Goal: Task Accomplishment & Management: Complete application form

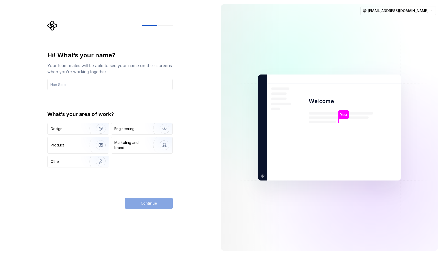
click at [217, 111] on div "You Welcome You T B +3 Thomas Brooke Jamie vsevolod+newonb@supernova.dev" at bounding box center [329, 127] width 225 height 255
click at [377, 13] on html "Hi! What’s your name? Your team mates will be able to see your name on their sc…" at bounding box center [221, 127] width 442 height 255
click at [375, 13] on html "Hi! What’s your name? Your team mates will be able to see your name on their sc…" at bounding box center [221, 127] width 442 height 255
click at [373, 13] on html "Hi! What’s your name? Your team mates will be able to see your name on their sc…" at bounding box center [221, 127] width 442 height 255
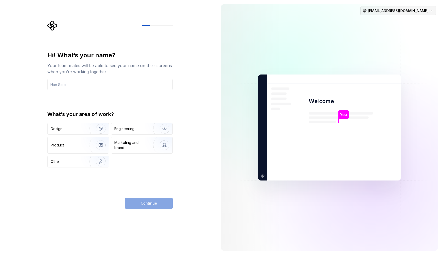
click at [377, 13] on html "Hi! What’s your name? Your team mates will be able to see your name on their sc…" at bounding box center [221, 127] width 442 height 255
click at [376, 12] on html "Hi! What’s your name? Your team mates will be able to see your name on their sc…" at bounding box center [221, 127] width 442 height 255
click at [206, 92] on div "Hi! What’s your name? Your team mates will be able to see your name on their sc…" at bounding box center [108, 127] width 217 height 255
